Goal: Navigation & Orientation: Understand site structure

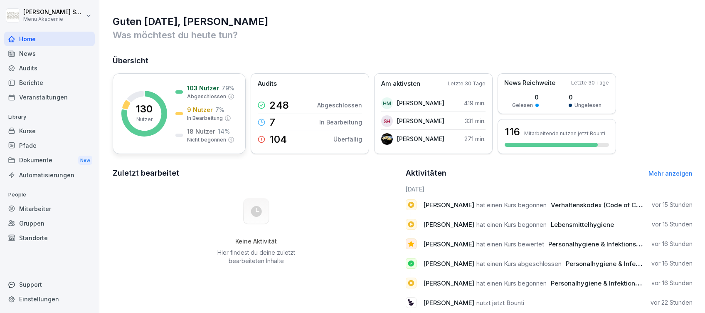
drag, startPoint x: 0, startPoint y: 0, endPoint x: 200, endPoint y: 106, distance: 226.1
click at [200, 106] on p "9 Nutzer" at bounding box center [200, 109] width 26 height 9
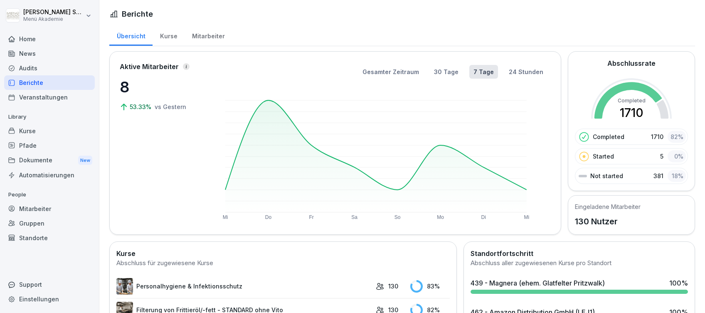
click at [176, 35] on div "Kurse" at bounding box center [169, 35] width 32 height 21
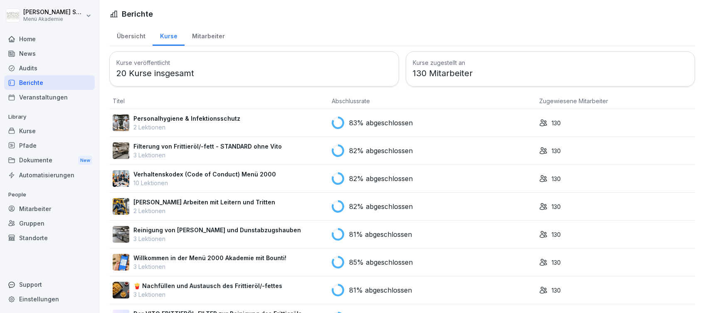
click at [33, 35] on div "Home" at bounding box center [49, 39] width 91 height 15
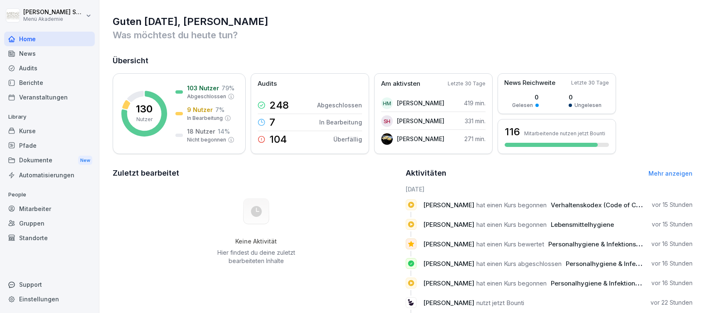
click at [669, 172] on link "Mehr anzeigen" at bounding box center [670, 173] width 44 height 7
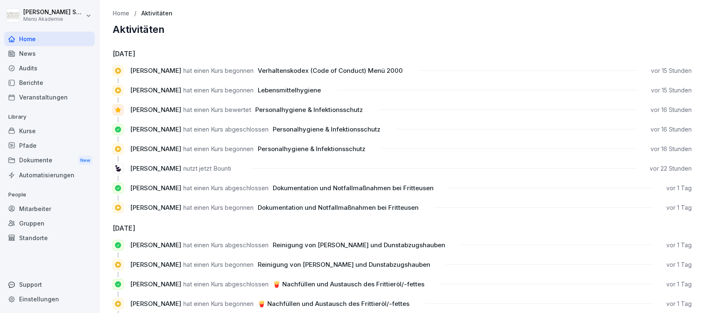
click at [25, 36] on div "Home" at bounding box center [49, 39] width 91 height 15
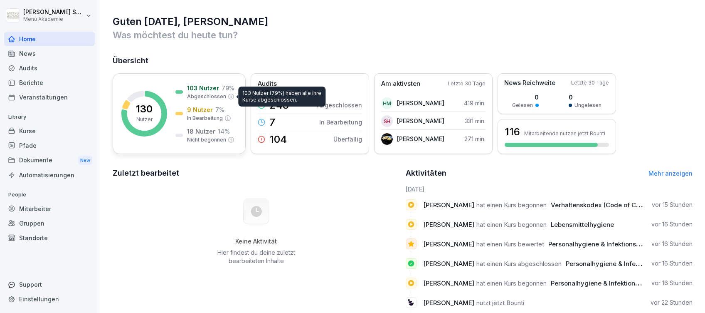
click at [217, 95] on p "Abgeschlossen" at bounding box center [206, 96] width 39 height 7
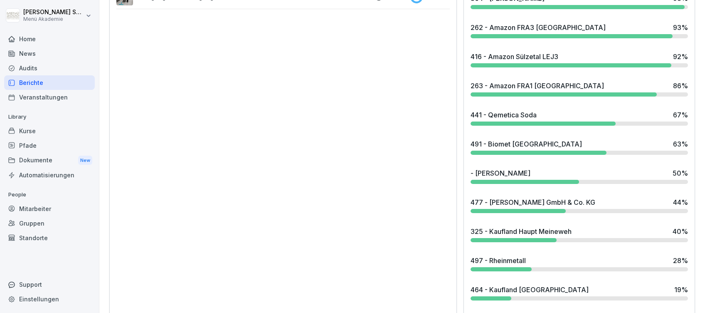
scroll to position [733, 0]
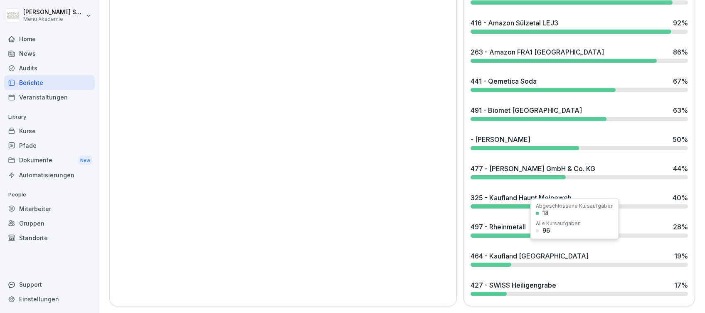
click at [521, 251] on div "464 - Kaufland [GEOGRAPHIC_DATA]" at bounding box center [530, 256] width 118 height 10
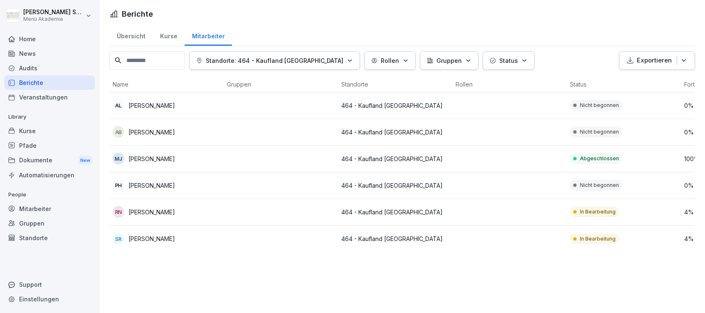
click at [19, 37] on div "Home" at bounding box center [49, 39] width 91 height 15
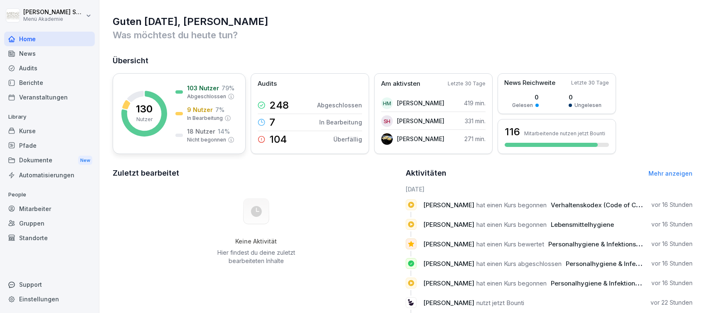
click at [223, 107] on div "9 Nutzer 7 % In Bearbeitung" at bounding box center [209, 113] width 44 height 17
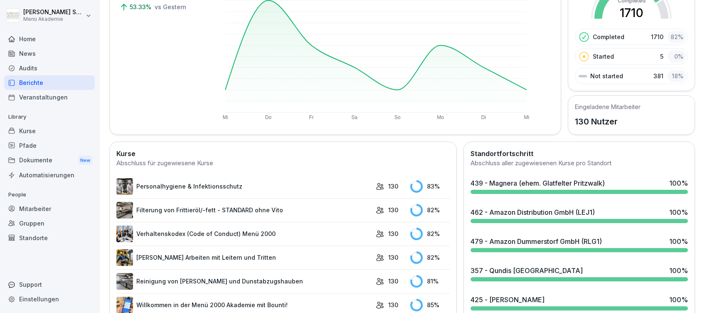
scroll to position [12, 0]
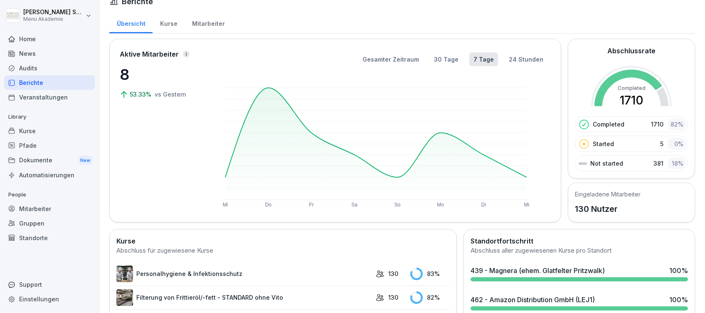
click at [23, 41] on div "Home" at bounding box center [49, 39] width 91 height 15
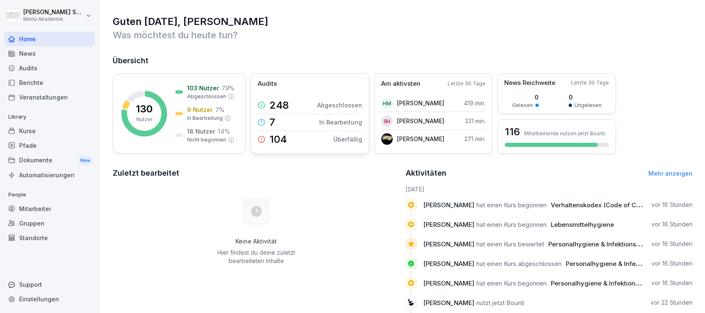
click at [282, 138] on p "104" at bounding box center [277, 139] width 17 height 10
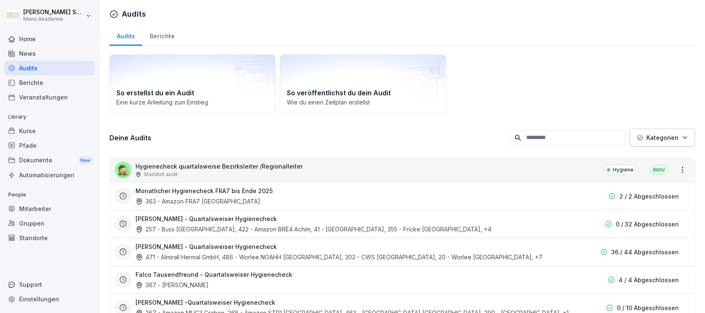
click at [163, 37] on div "Berichte" at bounding box center [161, 35] width 39 height 21
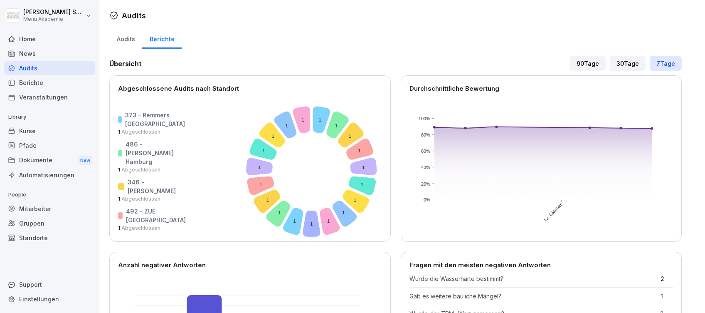
click at [121, 38] on div "Audits" at bounding box center [125, 37] width 33 height 21
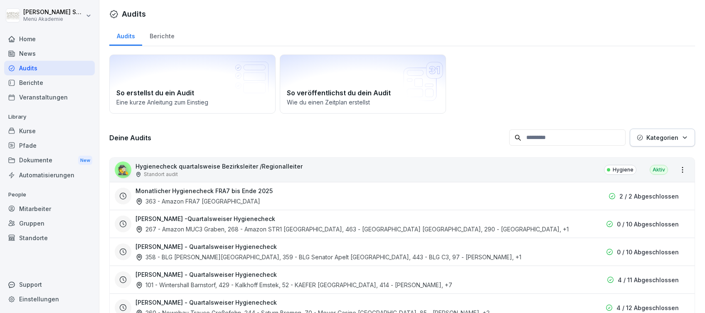
click at [352, 136] on h3 "Deine Audits" at bounding box center [307, 137] width 396 height 9
